Goal: Task Accomplishment & Management: Complete application form

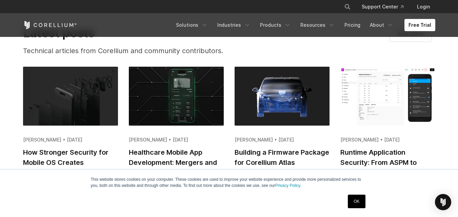
scroll to position [1255, 0]
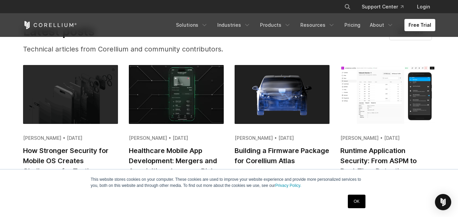
click at [359, 202] on link "OK" at bounding box center [356, 202] width 17 height 14
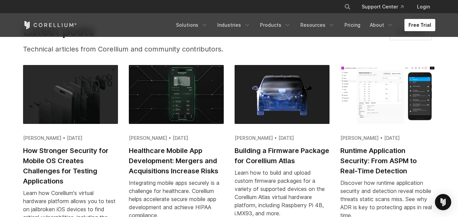
click at [420, 27] on link "Free Trial" at bounding box center [420, 25] width 31 height 12
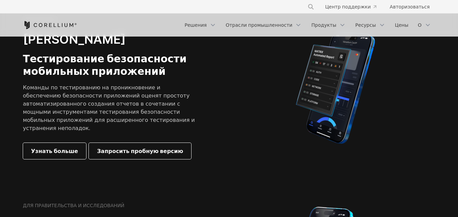
scroll to position [178, 0]
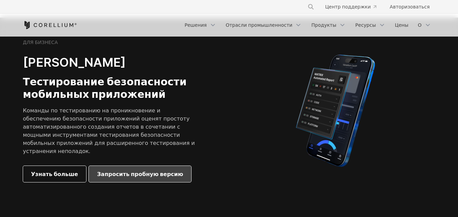
click at [127, 171] on font "Запросить пробную версию" at bounding box center [140, 174] width 86 height 7
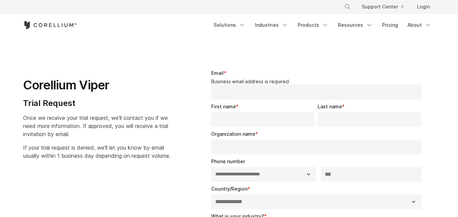
select select "**"
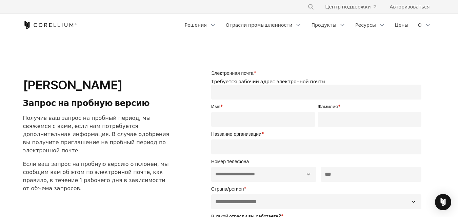
click at [249, 93] on input "Электронная почта *" at bounding box center [316, 92] width 211 height 15
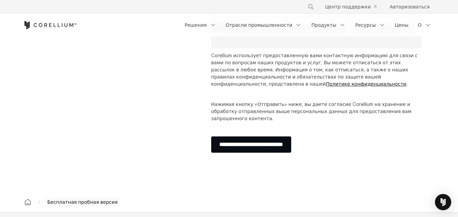
scroll to position [271, 0]
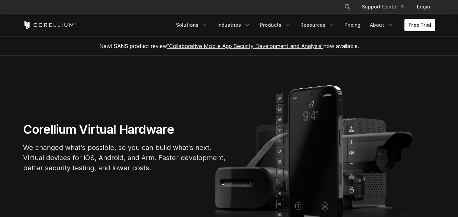
scroll to position [1255, 0]
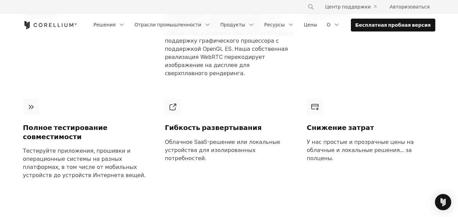
scroll to position [665, 0]
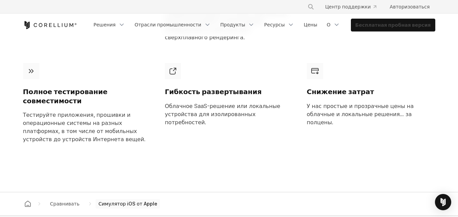
click at [414, 20] on link "Бесплатная пробная версия" at bounding box center [393, 25] width 84 height 12
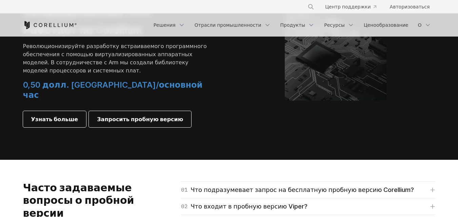
scroll to position [950, 0]
